Goal: Find contact information: Find contact information

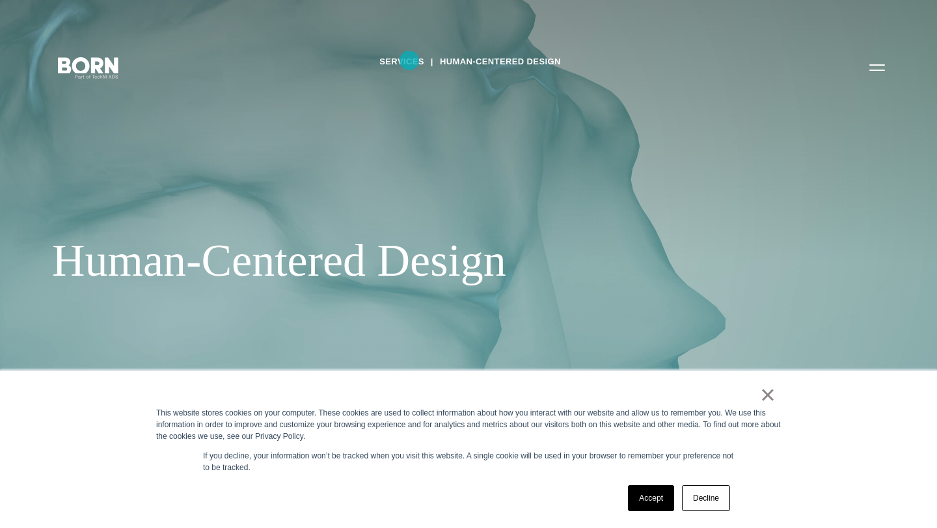
click at [409, 61] on link "Services" at bounding box center [401, 62] width 45 height 20
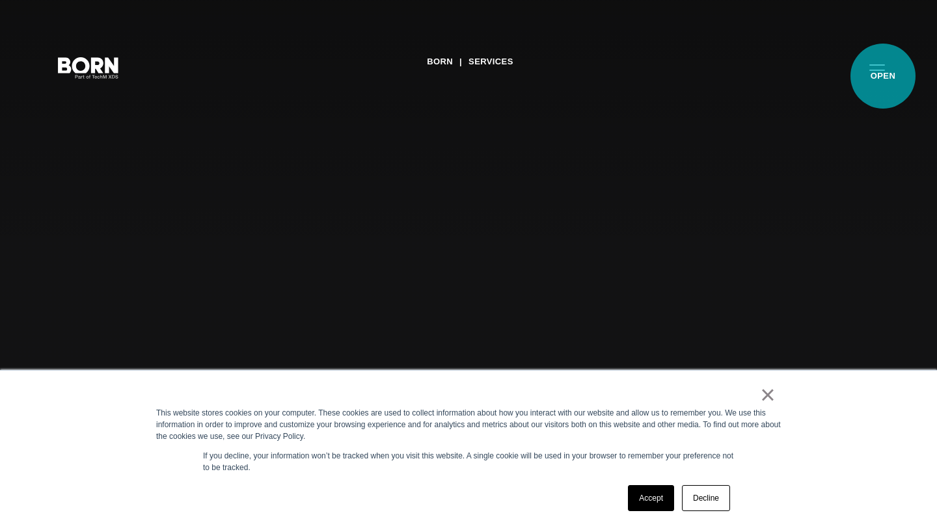
click at [883, 76] on button "Primary Menu" at bounding box center [876, 66] width 31 height 27
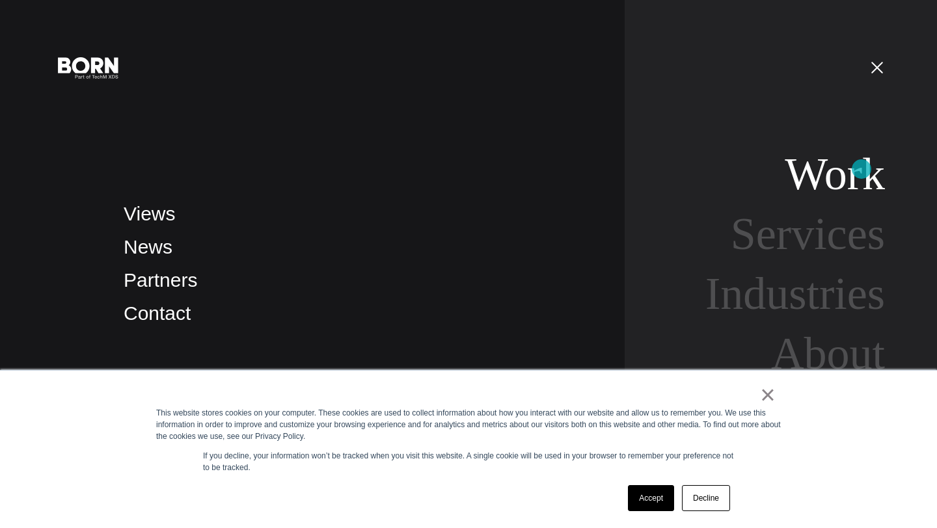
click at [861, 169] on link "Work" at bounding box center [835, 174] width 100 height 50
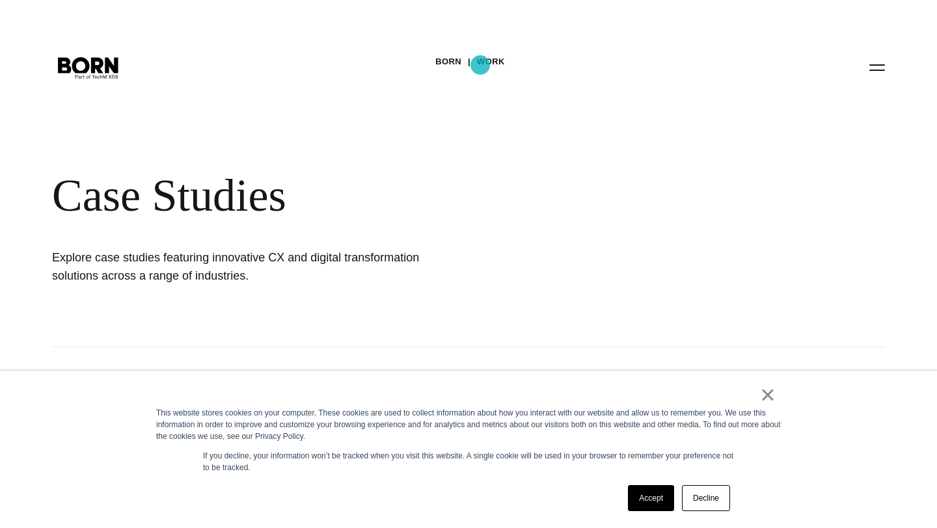
click at [481, 66] on link "Work" at bounding box center [491, 62] width 28 height 20
click at [882, 62] on button "Primary Menu" at bounding box center [876, 66] width 31 height 27
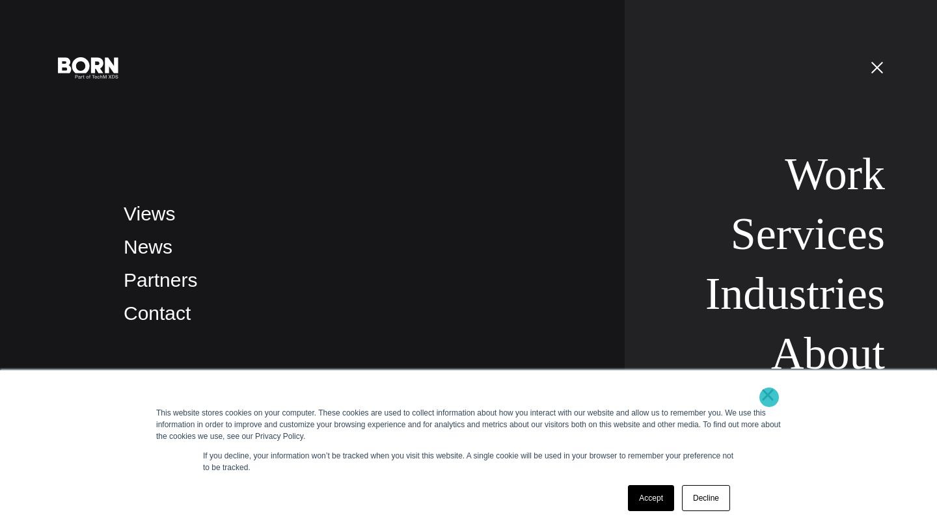
click at [769, 398] on link "×" at bounding box center [768, 395] width 16 height 12
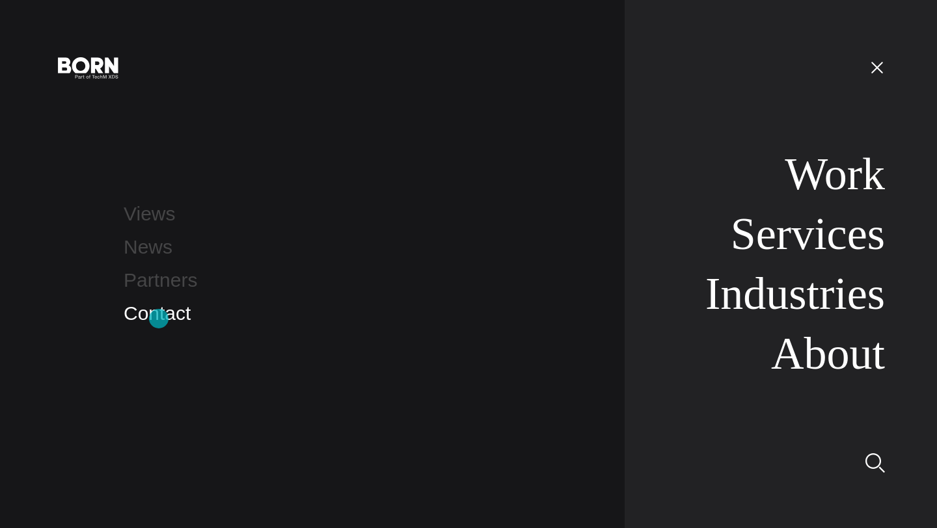
click at [159, 318] on link "Contact" at bounding box center [157, 313] width 67 height 21
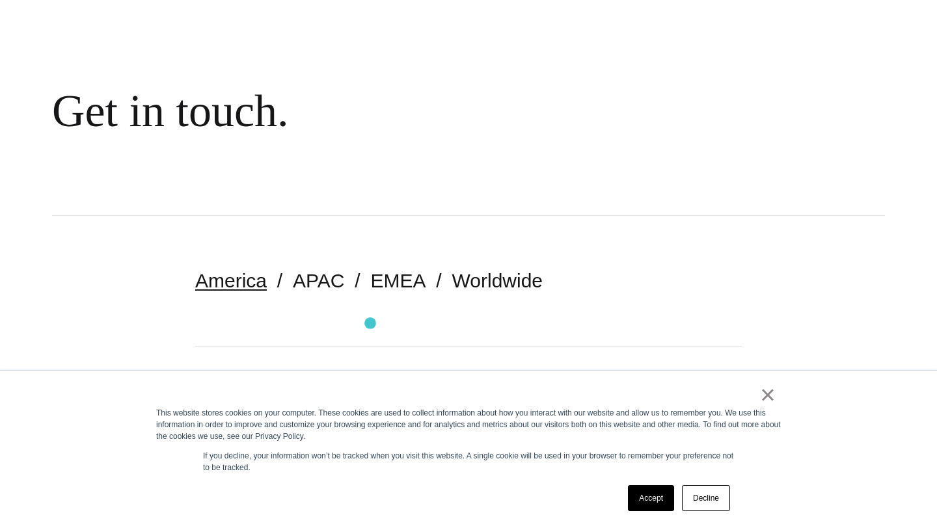
scroll to position [97, 0]
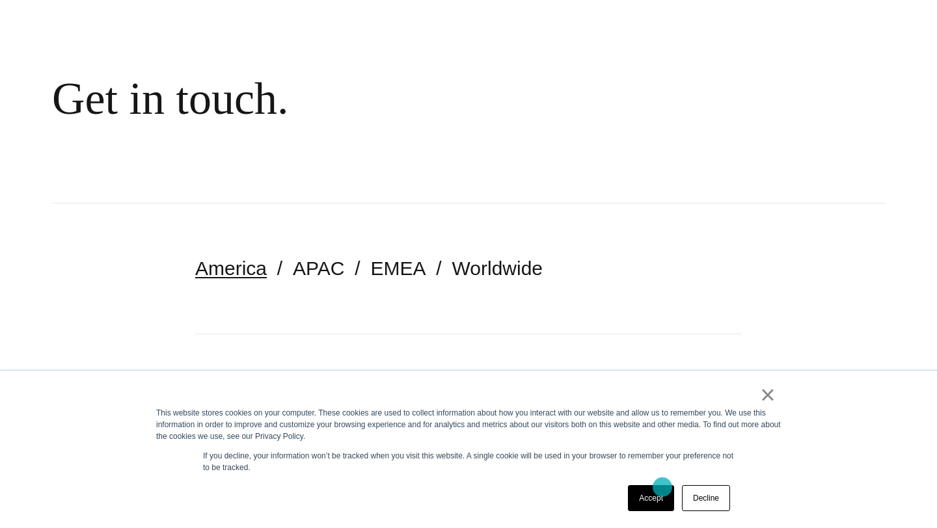
click at [662, 487] on link "Accept" at bounding box center [651, 498] width 46 height 26
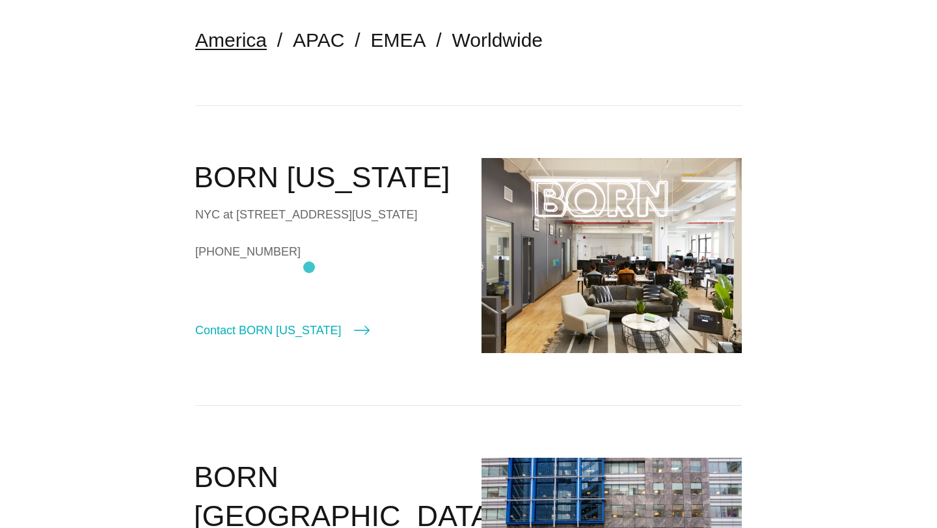
scroll to position [330, 0]
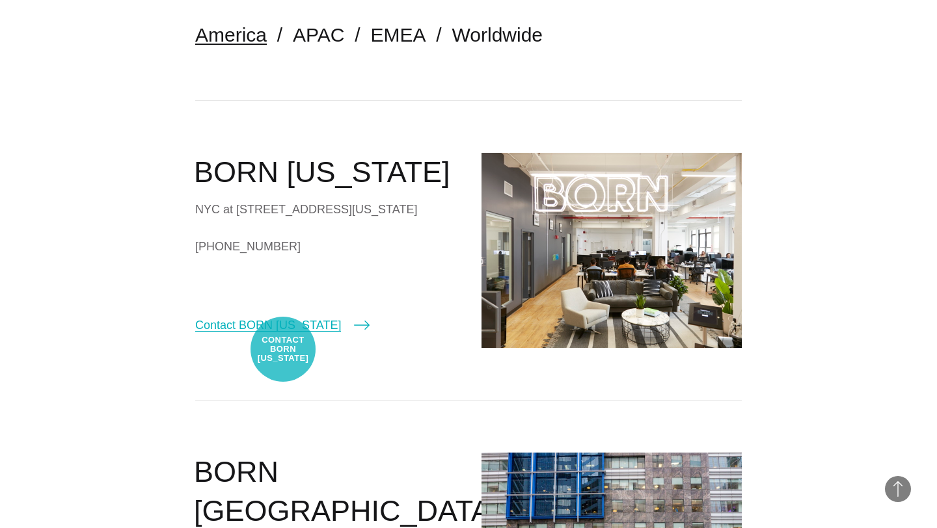
click at [283, 334] on link "Contact BORN New York" at bounding box center [282, 325] width 174 height 18
select select "********"
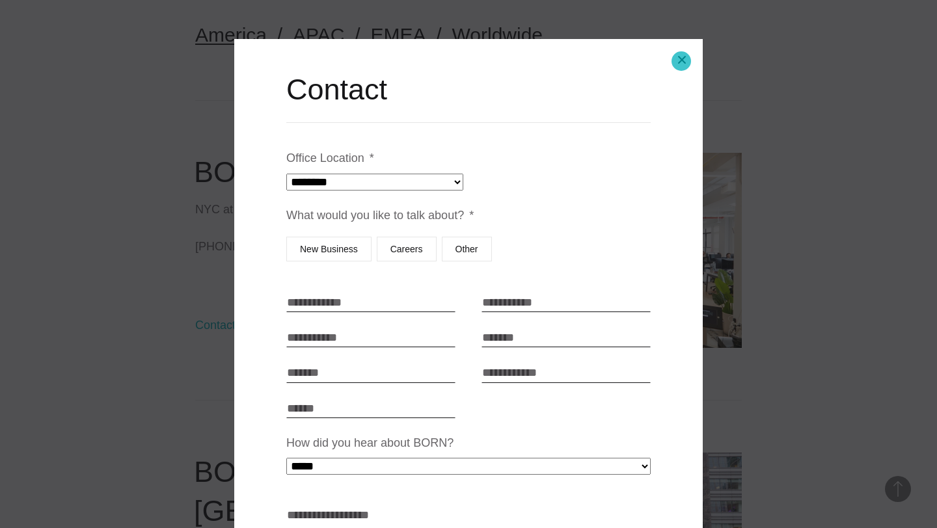
click at [680, 61] on button "Close modal" at bounding box center [681, 59] width 31 height 31
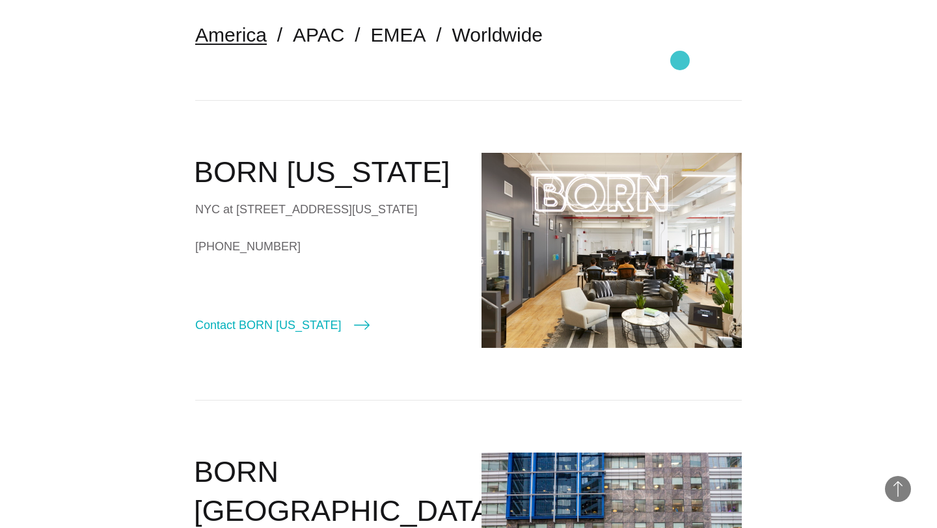
scroll to position [377, 0]
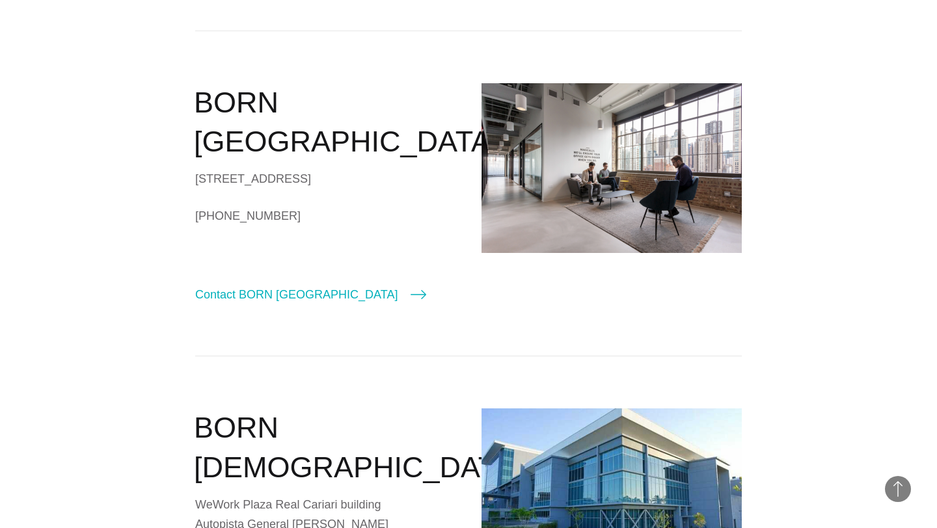
scroll to position [1394, 0]
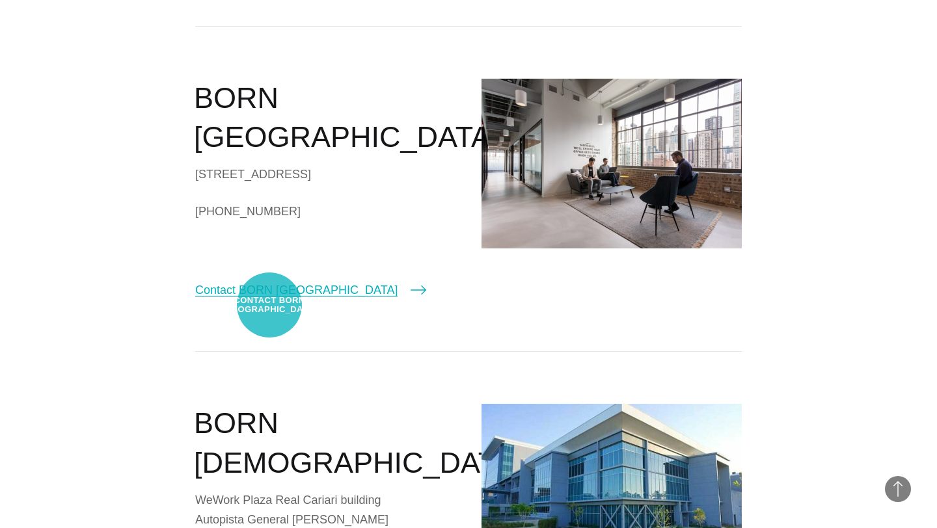
click at [269, 299] on link "Contact BORN Chicago" at bounding box center [310, 290] width 231 height 18
select select "*******"
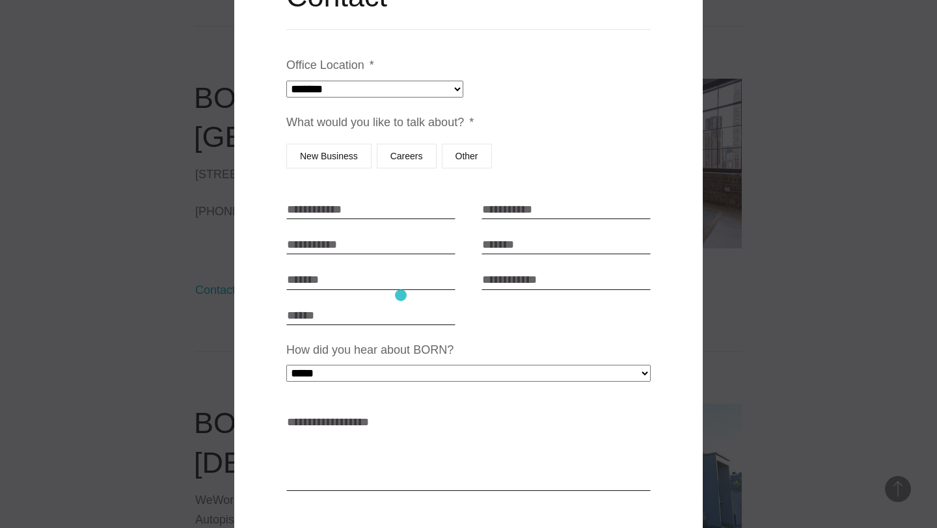
scroll to position [123, 0]
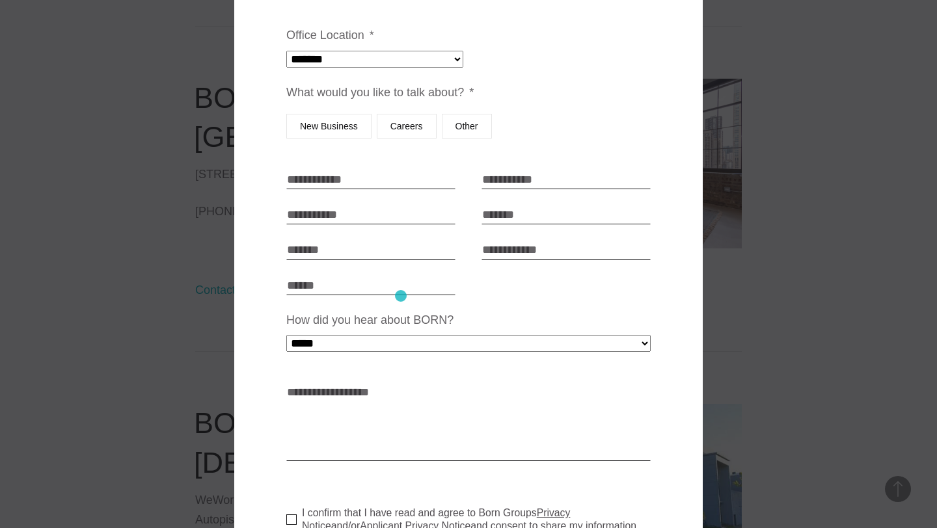
click at [401, 296] on ul "**********" at bounding box center [468, 317] width 364 height 583
click at [379, 280] on input "Budget" at bounding box center [370, 286] width 169 height 20
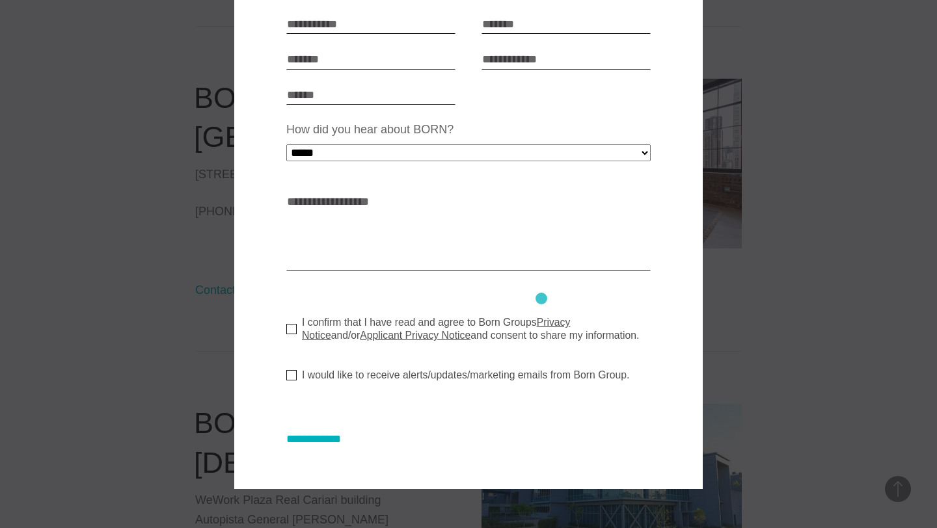
scroll to position [0, 0]
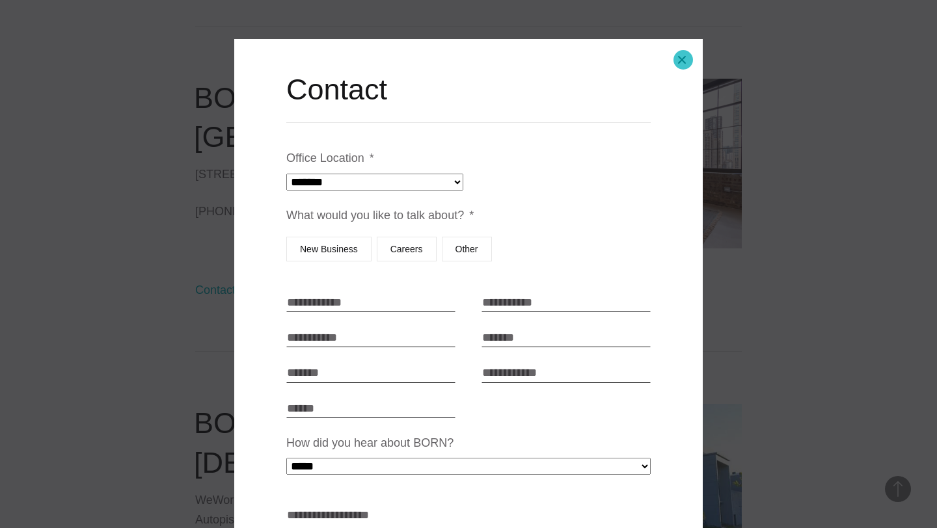
click at [684, 58] on button "Close modal" at bounding box center [681, 59] width 31 height 31
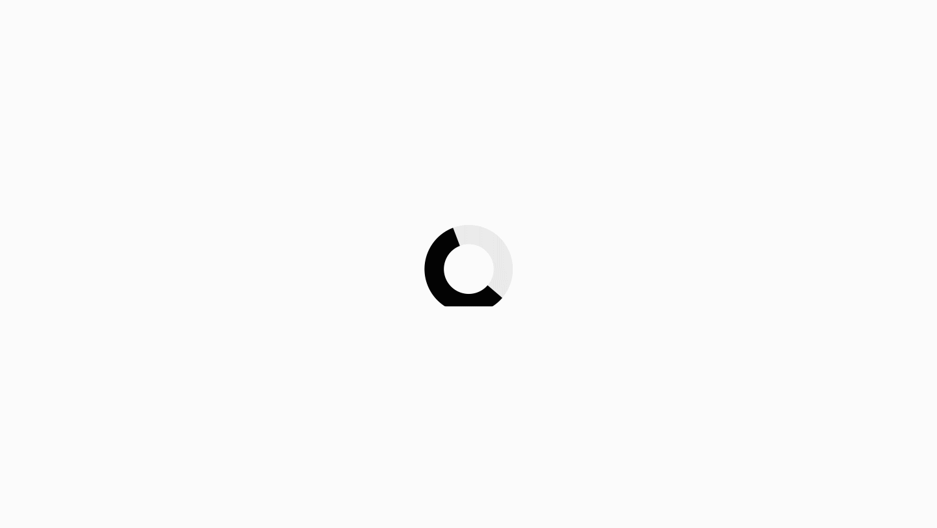
scroll to position [1394, 0]
